Goal: Understand process/instructions

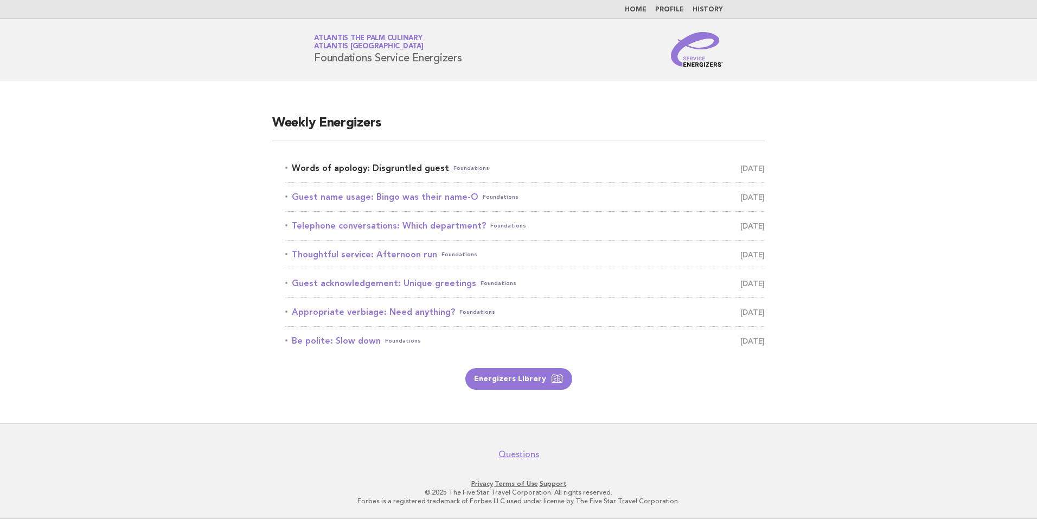
click at [332, 169] on link "Words of apology: Disgruntled guest Foundations October 11" at bounding box center [525, 168] width 480 height 15
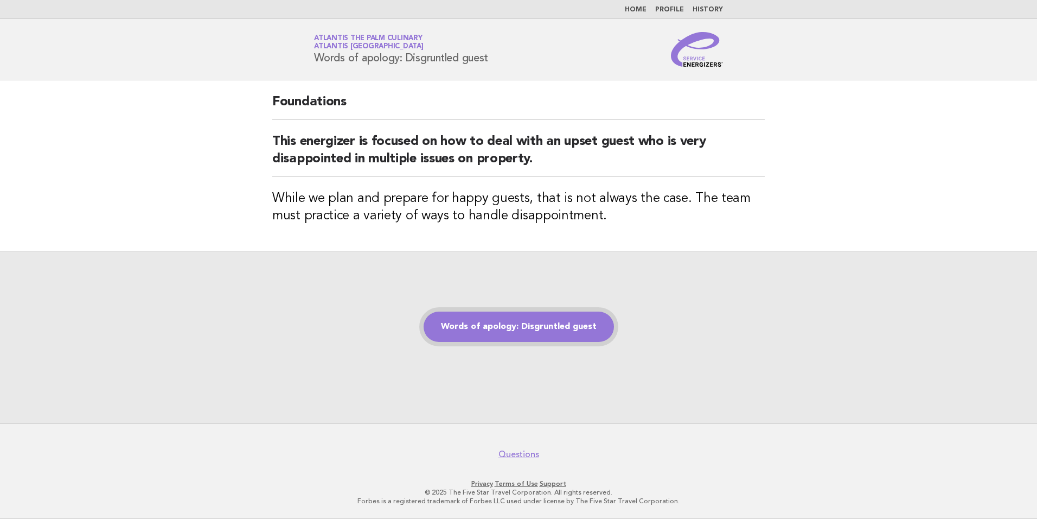
click at [514, 326] on link "Words of apology: Disgruntled guest" at bounding box center [519, 326] width 190 height 30
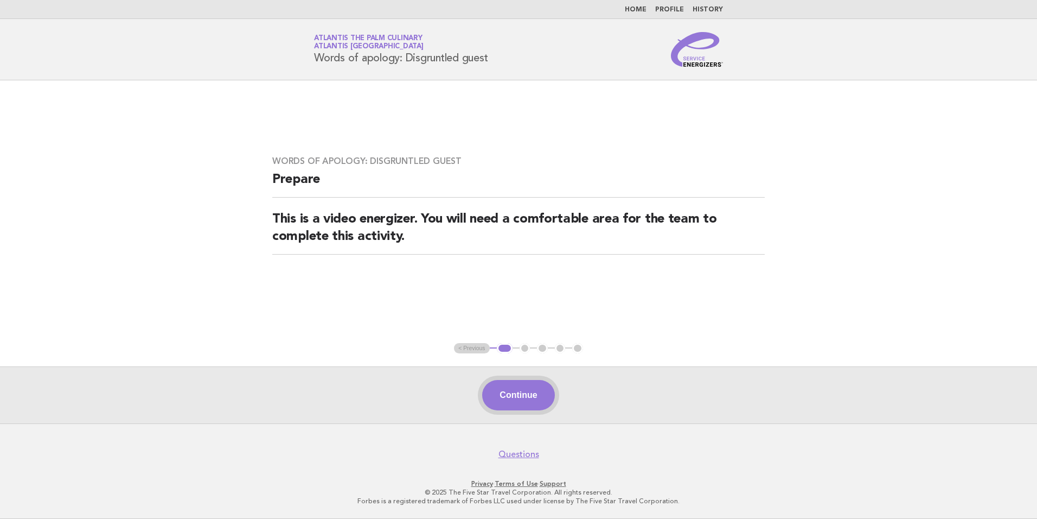
click at [521, 395] on button "Continue" at bounding box center [518, 395] width 72 height 30
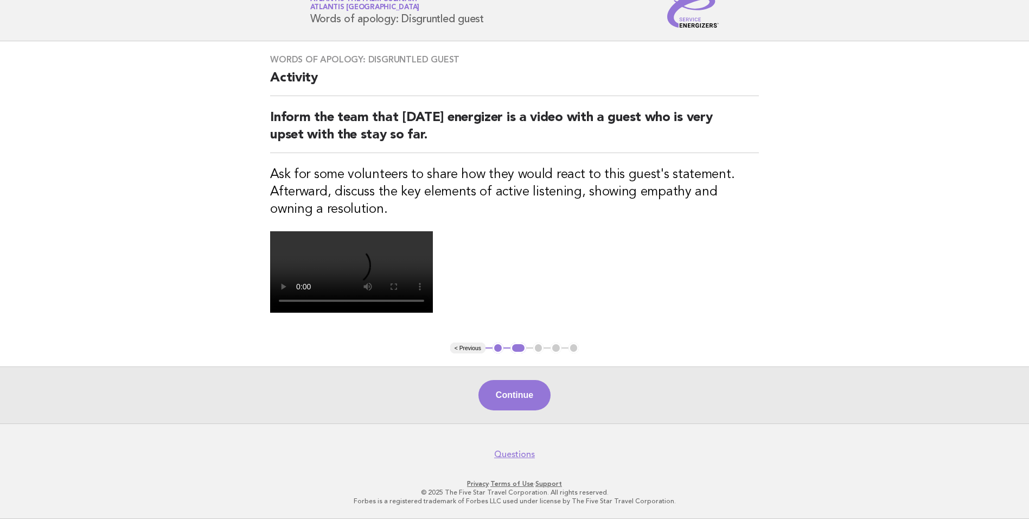
scroll to position [234, 0]
click at [505, 393] on button "Continue" at bounding box center [515, 395] width 72 height 30
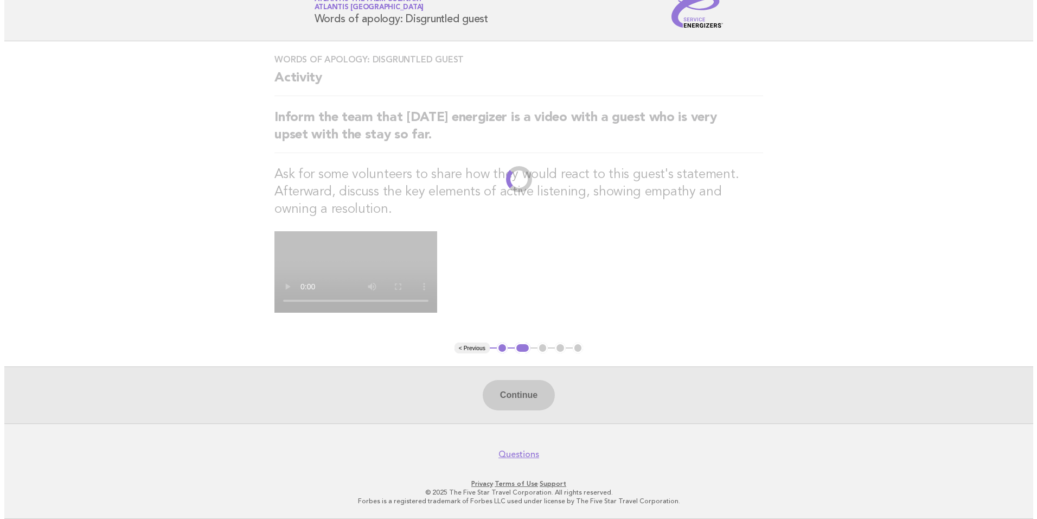
scroll to position [0, 0]
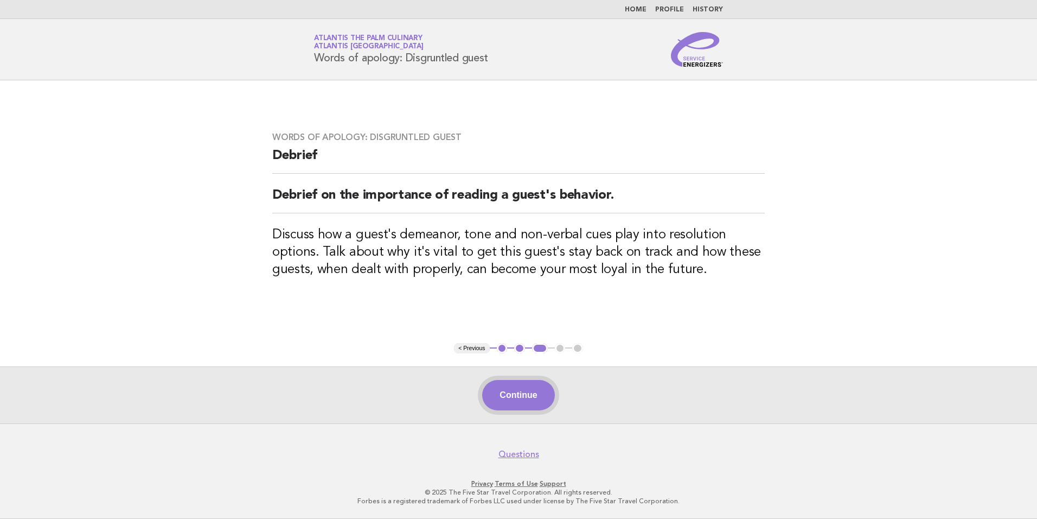
click at [526, 390] on button "Continue" at bounding box center [518, 395] width 72 height 30
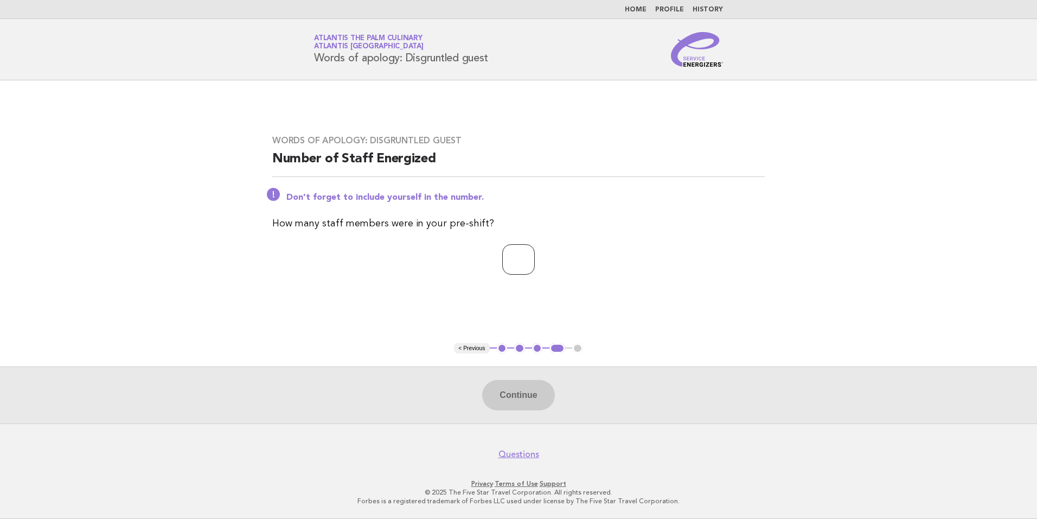
click at [535, 255] on input "*" at bounding box center [518, 259] width 33 height 30
type input "*"
click at [535, 255] on input "*" at bounding box center [518, 259] width 33 height 30
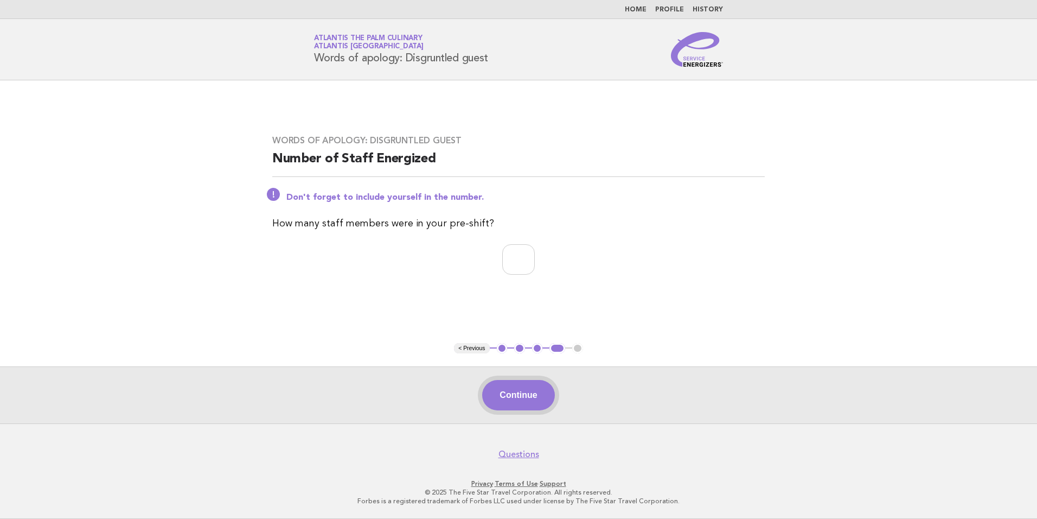
click at [513, 395] on button "Continue" at bounding box center [518, 395] width 72 height 30
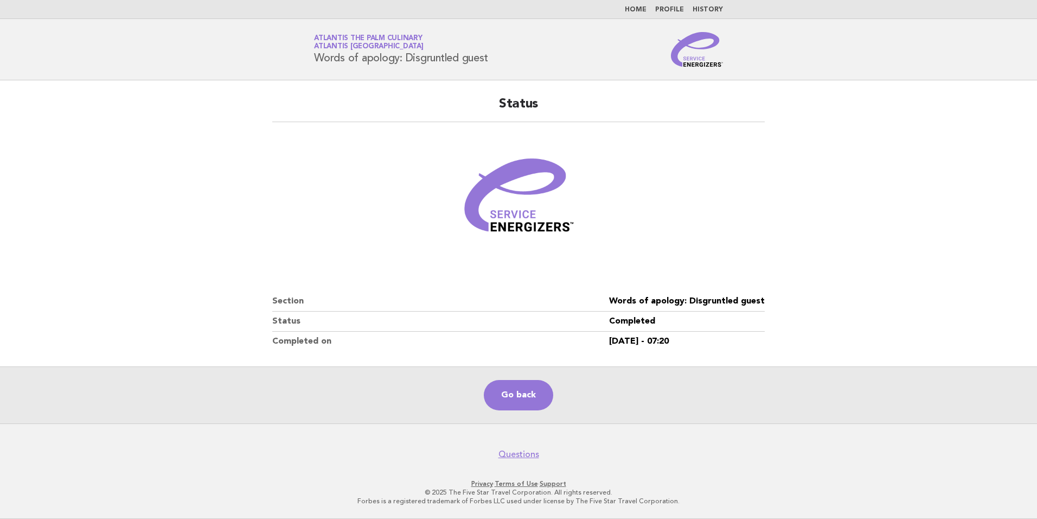
drag, startPoint x: 501, startPoint y: 59, endPoint x: 309, endPoint y: 77, distance: 192.9
click at [309, 77] on header "Service Energizers Atlantis The Palm Culinary Atlantis [GEOGRAPHIC_DATA] Words …" at bounding box center [518, 49] width 1037 height 61
copy h1 "Words of apology: Disgruntled guest"
